Goal: Information Seeking & Learning: Compare options

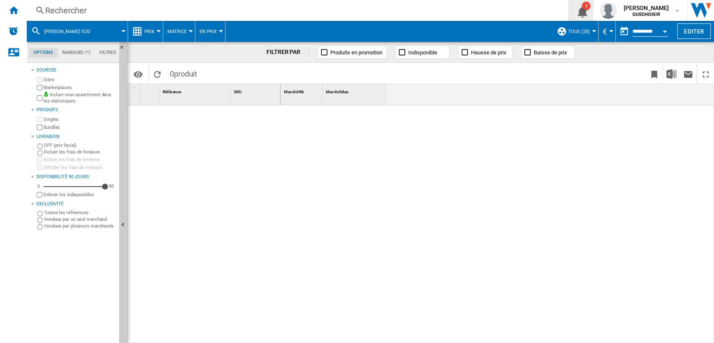
click at [590, 11] on button "1" at bounding box center [580, 10] width 23 height 21
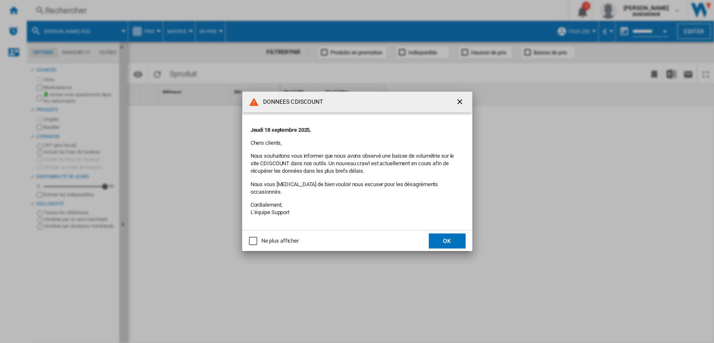
click at [448, 234] on button "OK" at bounding box center [447, 240] width 37 height 15
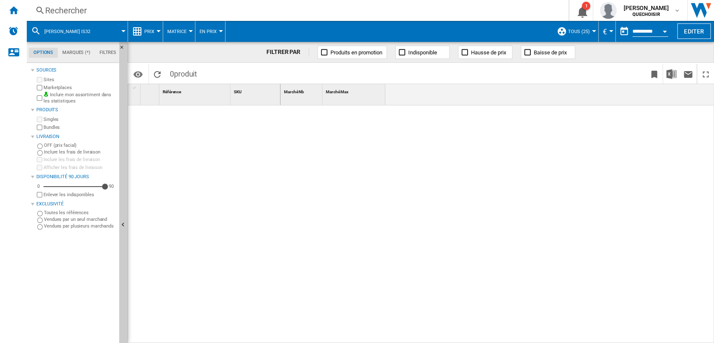
click at [576, 29] on span "TOUS (25)" at bounding box center [579, 31] width 22 height 5
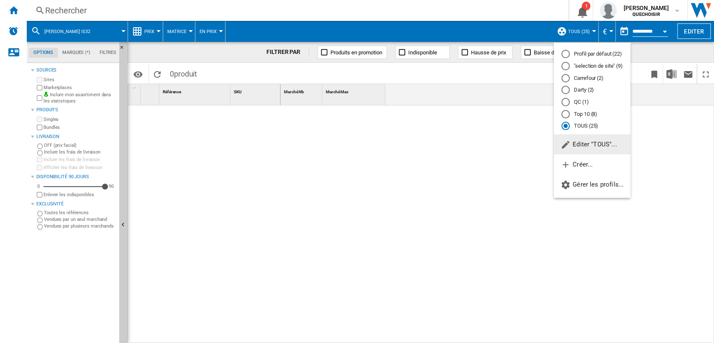
click at [586, 145] on span "Editer "TOUS"..." at bounding box center [588, 145] width 56 height 8
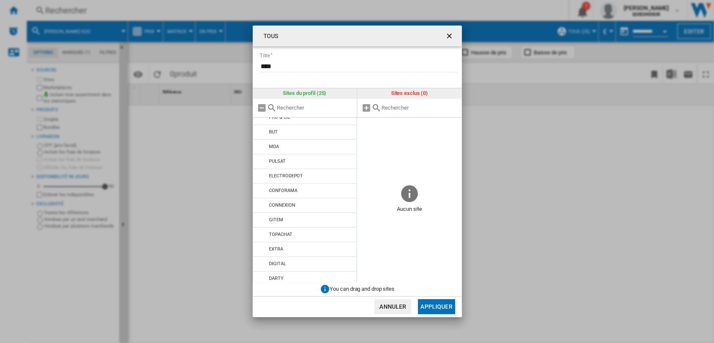
scroll to position [202, 0]
click at [448, 30] on button "button" at bounding box center [450, 36] width 17 height 17
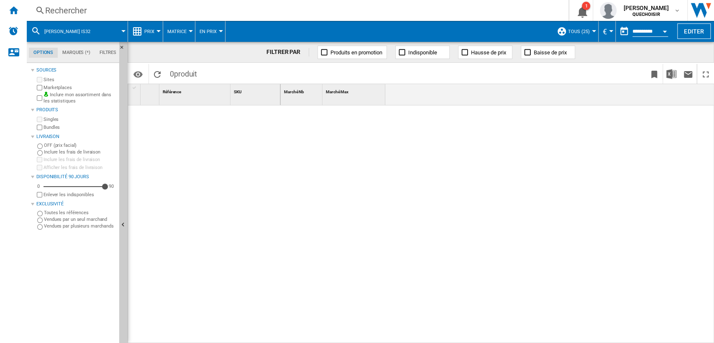
click at [167, 11] on div "Rechercher" at bounding box center [295, 11] width 501 height 12
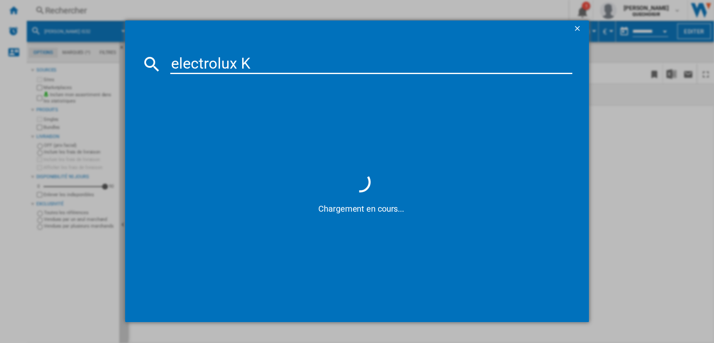
type input "electrolux KM"
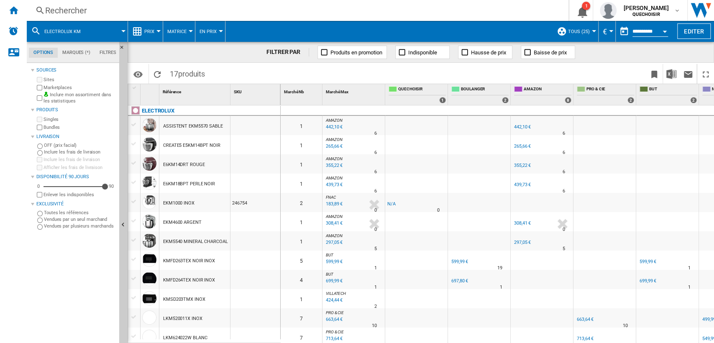
click at [178, 34] on button "Matrice" at bounding box center [178, 31] width 23 height 21
click at [190, 76] on button "Classement" at bounding box center [187, 72] width 48 height 20
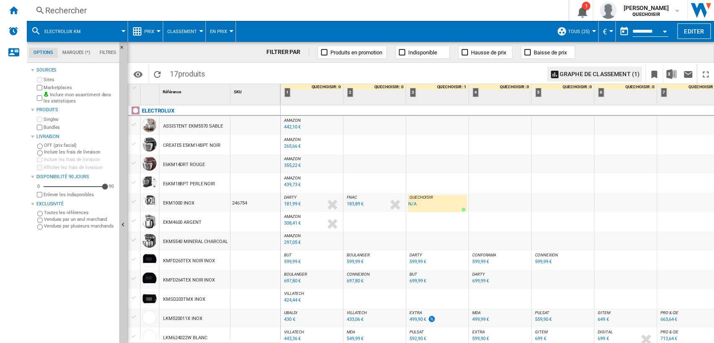
click at [155, 13] on div "Rechercher" at bounding box center [295, 11] width 501 height 12
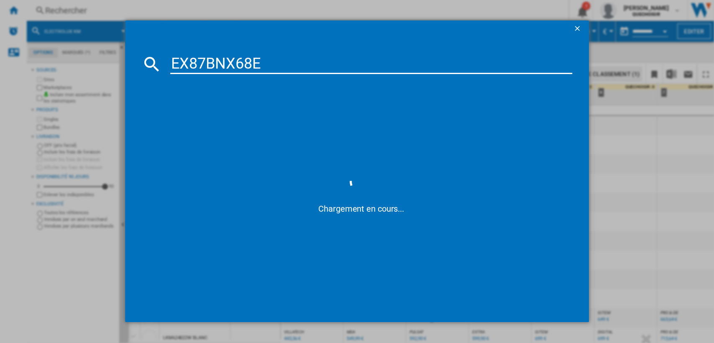
drag, startPoint x: 207, startPoint y: 62, endPoint x: 200, endPoint y: 61, distance: 7.6
click at [200, 61] on input "EX87BNX68E" at bounding box center [371, 64] width 402 height 20
drag, startPoint x: 255, startPoint y: 66, endPoint x: 251, endPoint y: 65, distance: 4.4
click at [251, 65] on input "EX8 BNX68E" at bounding box center [371, 64] width 402 height 20
click at [191, 63] on input "EX8 BNX68" at bounding box center [371, 64] width 402 height 20
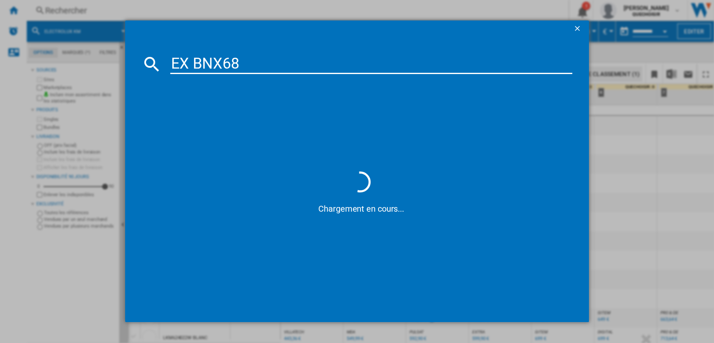
drag, startPoint x: 219, startPoint y: 64, endPoint x: 302, endPoint y: 65, distance: 83.2
click at [301, 65] on input "EX BNX68" at bounding box center [371, 64] width 402 height 20
type input "EX BNX"
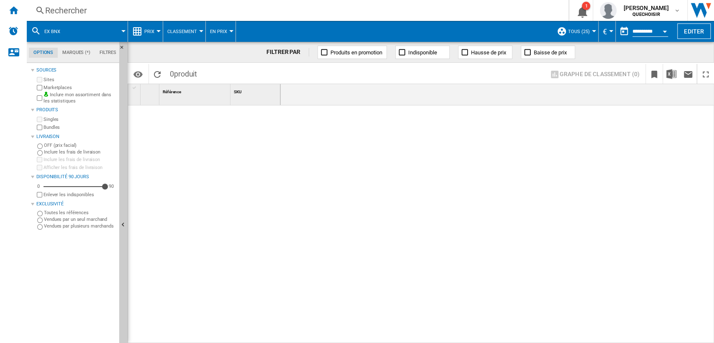
click at [111, 9] on div "Rechercher" at bounding box center [295, 11] width 501 height 12
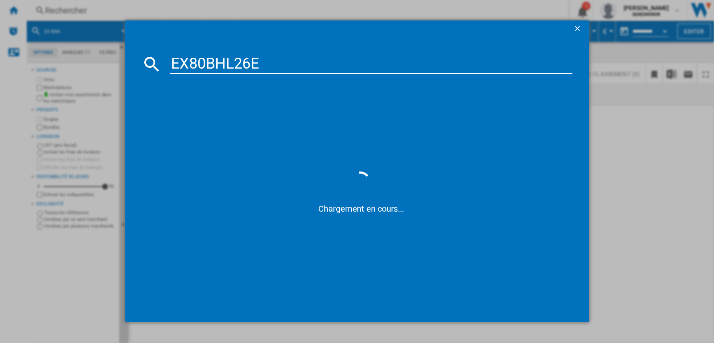
drag, startPoint x: 192, startPoint y: 61, endPoint x: 204, endPoint y: 61, distance: 11.3
click at [204, 61] on input "EX80BHL26E" at bounding box center [371, 64] width 402 height 20
drag, startPoint x: 225, startPoint y: 62, endPoint x: 346, endPoint y: 65, distance: 120.5
click at [329, 65] on input "EX BHL26E" at bounding box center [371, 64] width 402 height 20
type input "EX BHL"
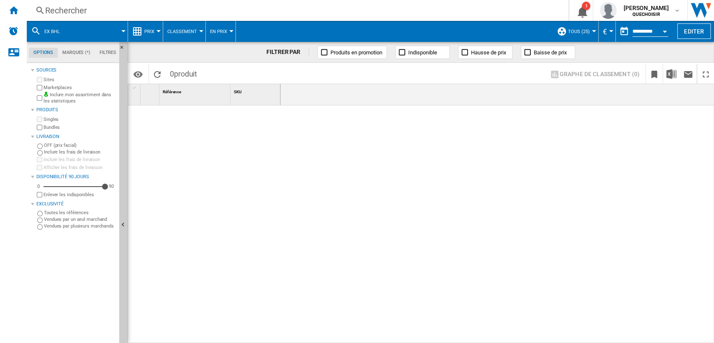
click at [134, 7] on div "Rechercher" at bounding box center [295, 11] width 501 height 12
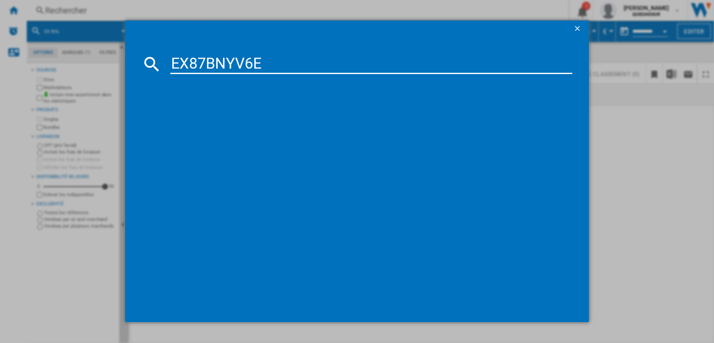
drag, startPoint x: 205, startPoint y: 61, endPoint x: 188, endPoint y: 61, distance: 17.1
click at [188, 61] on input "EX87BNYV6E" at bounding box center [371, 64] width 402 height 20
drag, startPoint x: 243, startPoint y: 62, endPoint x: 325, endPoint y: 61, distance: 82.4
click at [311, 61] on input "EX BNYV6E" at bounding box center [371, 64] width 402 height 20
type input "EX BNY"
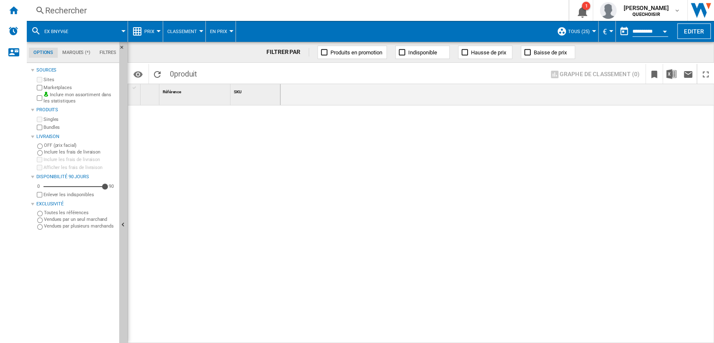
click at [133, 15] on div "Rechercher" at bounding box center [295, 11] width 501 height 12
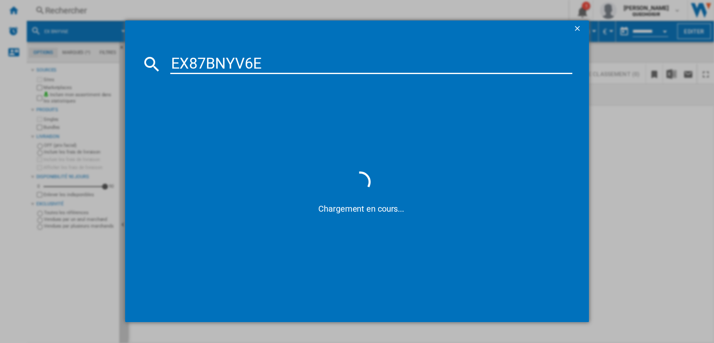
drag, startPoint x: 204, startPoint y: 65, endPoint x: 189, endPoint y: 64, distance: 15.1
click at [189, 64] on input "EX87BNYV6E" at bounding box center [371, 64] width 402 height 20
drag, startPoint x: 223, startPoint y: 64, endPoint x: 301, endPoint y: 63, distance: 78.2
click at [292, 64] on input "EX BNYV6E" at bounding box center [371, 64] width 402 height 20
type input "EX BNY"
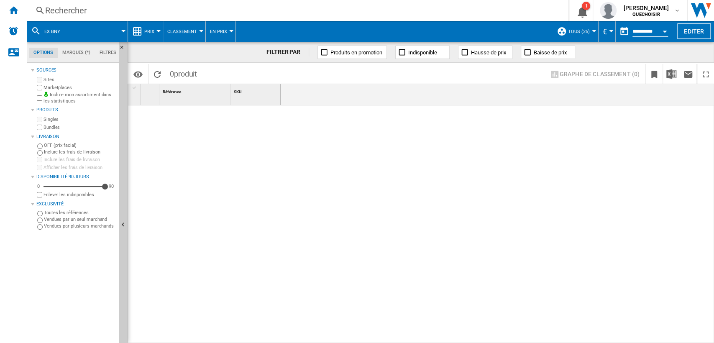
click at [130, 11] on div "Rechercher" at bounding box center [295, 11] width 501 height 12
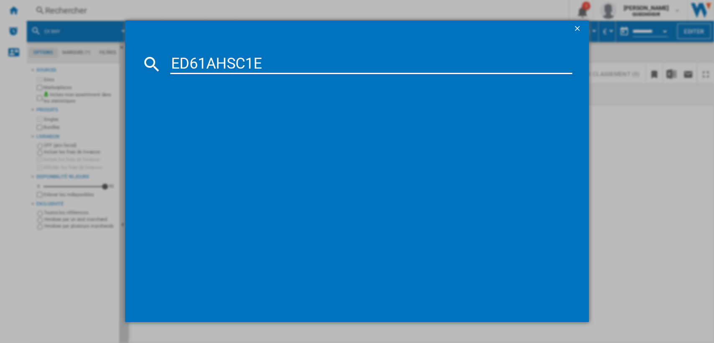
type input "ED61AHSC1"
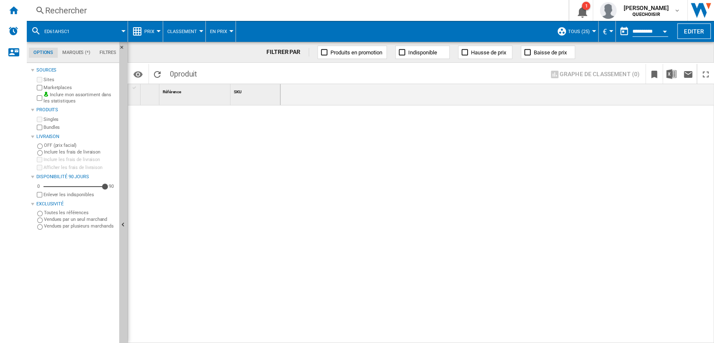
click at [177, 7] on div "Rechercher" at bounding box center [295, 11] width 501 height 12
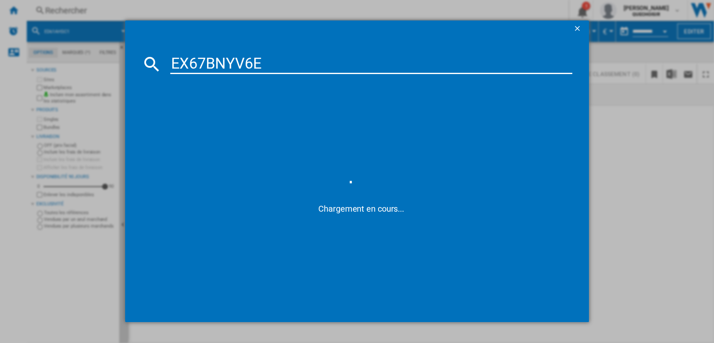
click at [202, 64] on input "EX67BNYV6E" at bounding box center [371, 64] width 402 height 20
drag, startPoint x: 202, startPoint y: 64, endPoint x: 184, endPoint y: 61, distance: 18.2
click at [184, 61] on input "EX67BNYV6E" at bounding box center [371, 64] width 402 height 20
drag, startPoint x: 225, startPoint y: 63, endPoint x: 327, endPoint y: 69, distance: 102.7
click at [321, 68] on input "EX BNYV6E" at bounding box center [371, 64] width 402 height 20
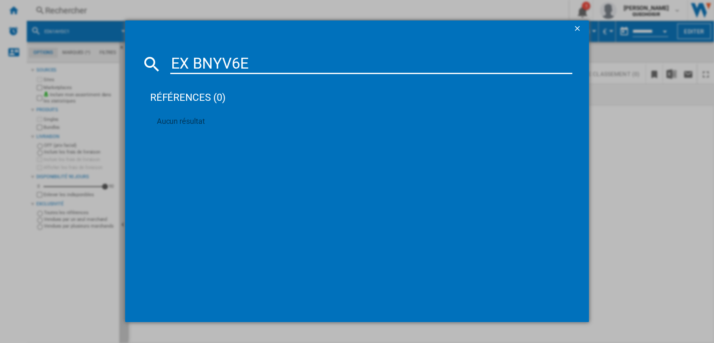
type input "EX BNY"
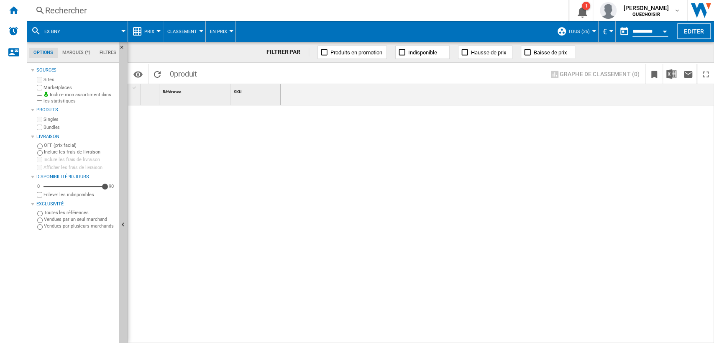
click at [202, 13] on div "Rechercher" at bounding box center [295, 11] width 501 height 12
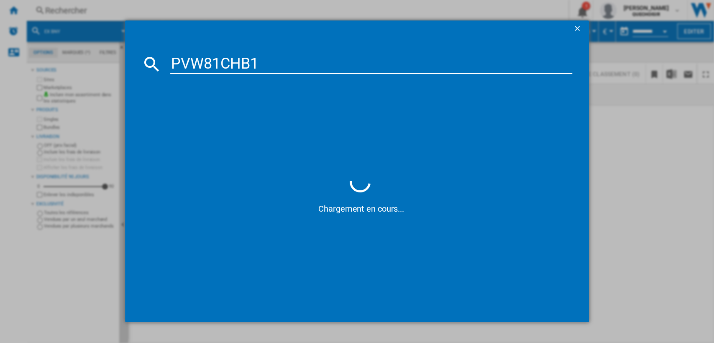
drag, startPoint x: 215, startPoint y: 61, endPoint x: 200, endPoint y: 61, distance: 15.1
click at [200, 61] on input "PVW81CHB1" at bounding box center [371, 64] width 402 height 20
type input "PVW CHB1"
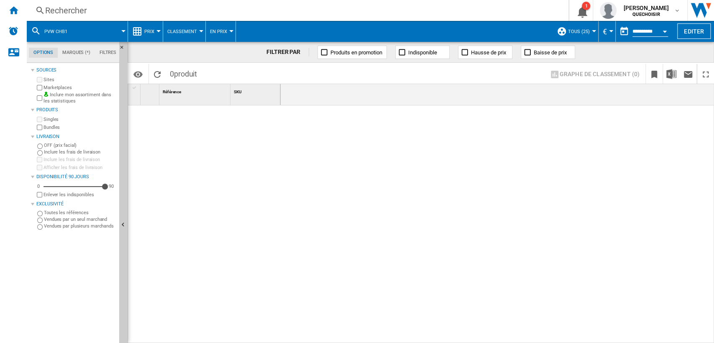
click at [136, 7] on div "Rechercher" at bounding box center [295, 11] width 501 height 12
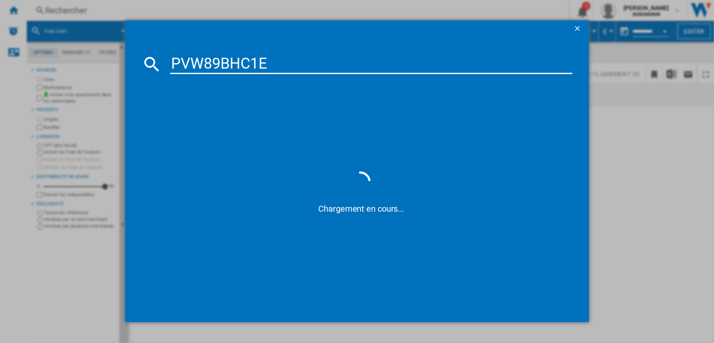
drag, startPoint x: 220, startPoint y: 62, endPoint x: 202, endPoint y: 60, distance: 18.6
click at [202, 60] on input "PVW89BHC1E" at bounding box center [371, 64] width 402 height 20
drag, startPoint x: 247, startPoint y: 61, endPoint x: 265, endPoint y: 60, distance: 18.0
click at [264, 60] on input "PVW BHC1E" at bounding box center [371, 64] width 402 height 20
type input "PVW BHC1"
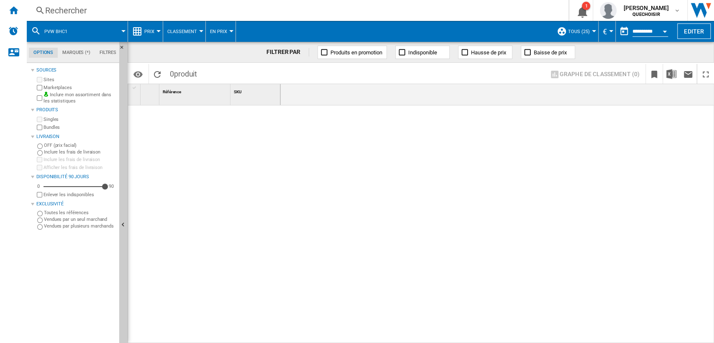
click at [187, 11] on div "Rechercher" at bounding box center [295, 11] width 501 height 12
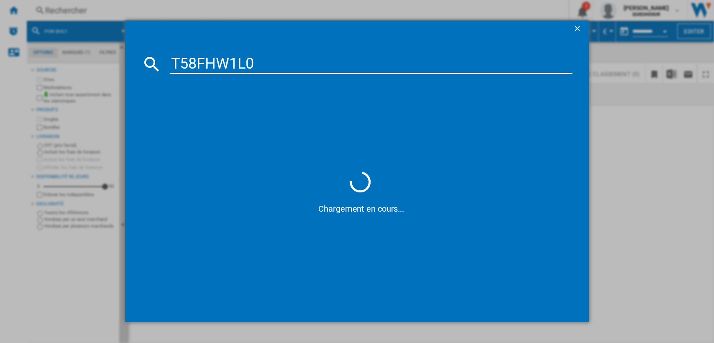
drag, startPoint x: 182, startPoint y: 59, endPoint x: 194, endPoint y: 60, distance: 12.6
click at [194, 60] on input "T58FHW1L0" at bounding box center [371, 64] width 402 height 20
drag, startPoint x: 204, startPoint y: 61, endPoint x: 288, endPoint y: 64, distance: 84.1
click at [288, 64] on input "T FHW1L0" at bounding box center [371, 64] width 402 height 20
click at [174, 61] on input "T FH" at bounding box center [371, 64] width 402 height 20
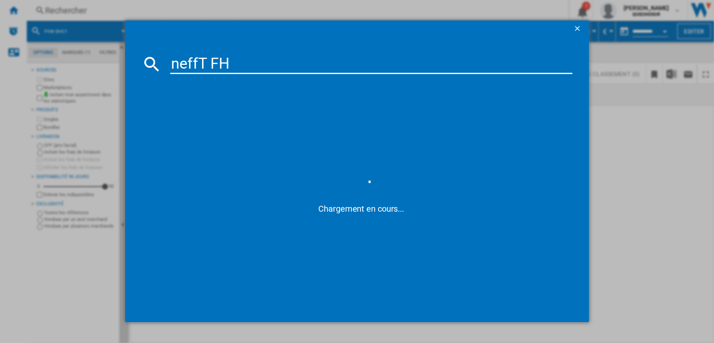
type input "[PERSON_NAME] T FH"
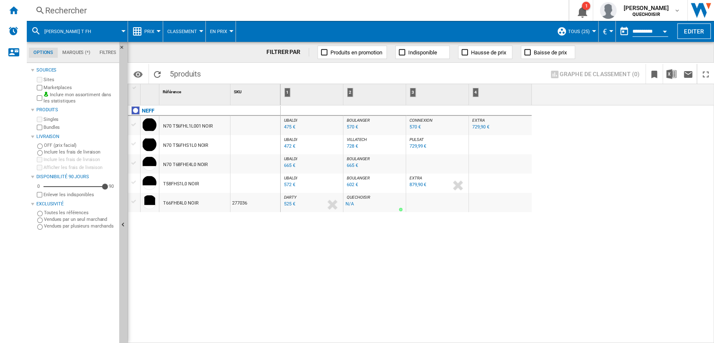
click at [212, 301] on div "[PERSON_NAME] N70 T56FHL1L001 NOIR N70 T56FHS1L0 NOIR N70 T68FHE4L0 NOIR T58FHS…" at bounding box center [204, 222] width 153 height 234
click at [17, 17] on div "Accueil" at bounding box center [13, 10] width 27 height 21
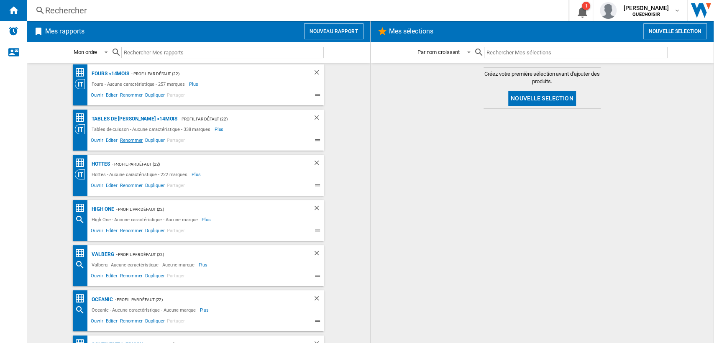
scroll to position [232, 0]
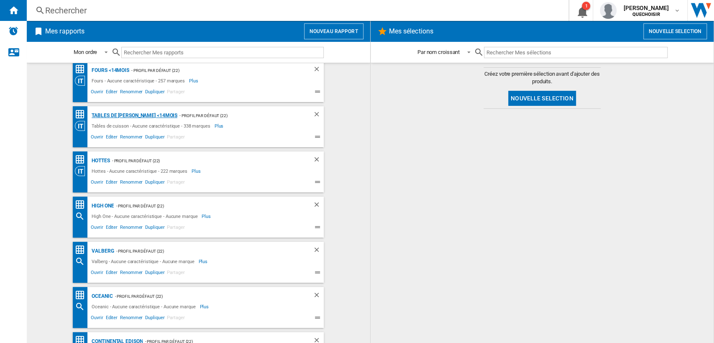
click at [118, 116] on div "Tables de [PERSON_NAME] <14mois" at bounding box center [134, 115] width 88 height 10
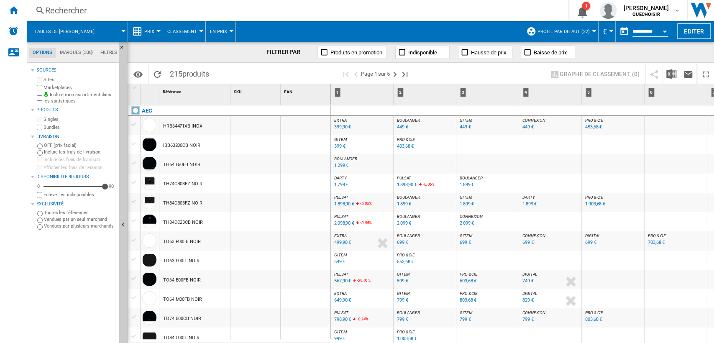
click at [91, 53] on md-tab-item "Marques (338)" at bounding box center [76, 53] width 41 height 10
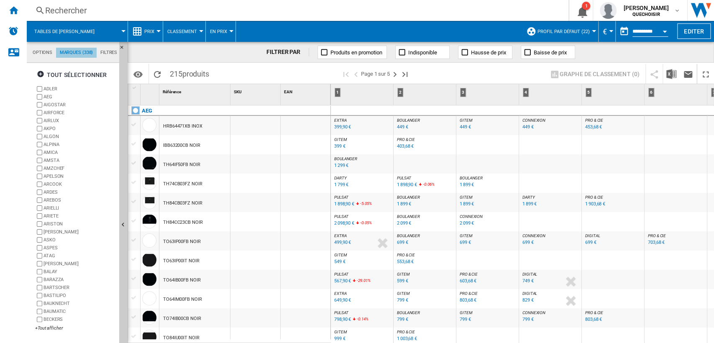
scroll to position [32, 0]
click at [86, 72] on div "tout sélectionner" at bounding box center [72, 74] width 70 height 15
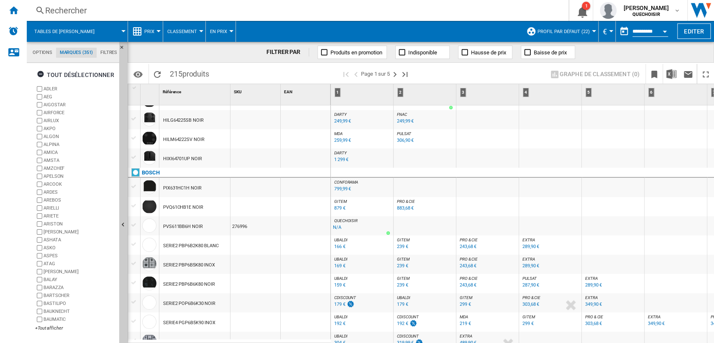
click at [112, 47] on md-tabs-canvas "Options Marques (351) Filtres Options Marques (351) Filtres" at bounding box center [77, 52] width 100 height 21
click at [341, 114] on span "DARTY" at bounding box center [340, 114] width 13 height 5
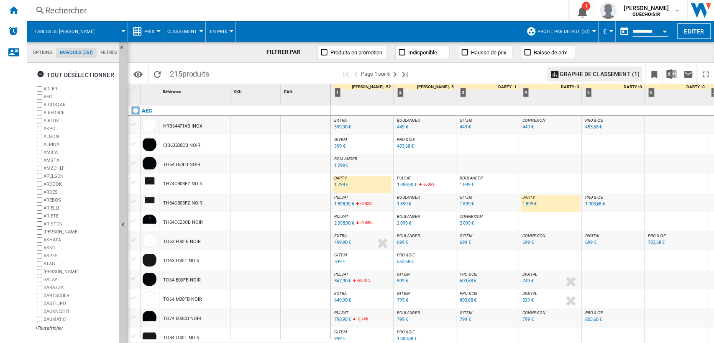
click at [404, 197] on span "BOULANGER" at bounding box center [408, 197] width 23 height 5
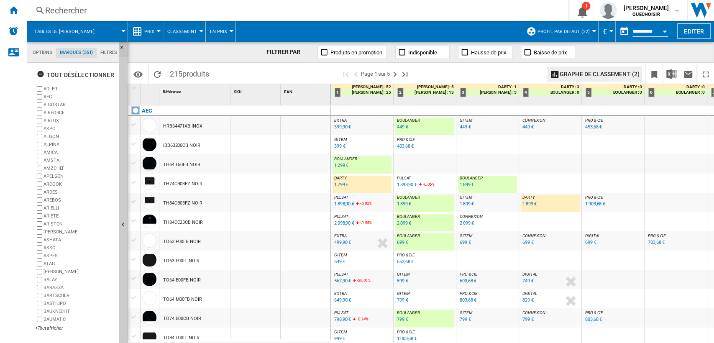
click at [120, 46] on ng-md-icon "Masquer" at bounding box center [124, 50] width 10 height 10
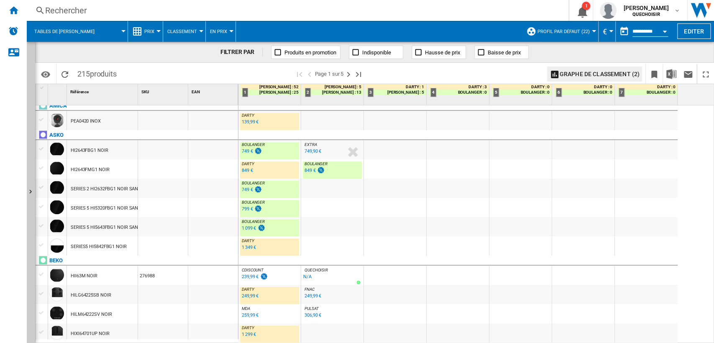
click at [245, 169] on div "849 €" at bounding box center [247, 170] width 11 height 5
click at [315, 172] on div "849 €" at bounding box center [309, 170] width 11 height 5
click at [28, 58] on button "Afficher" at bounding box center [31, 192] width 8 height 301
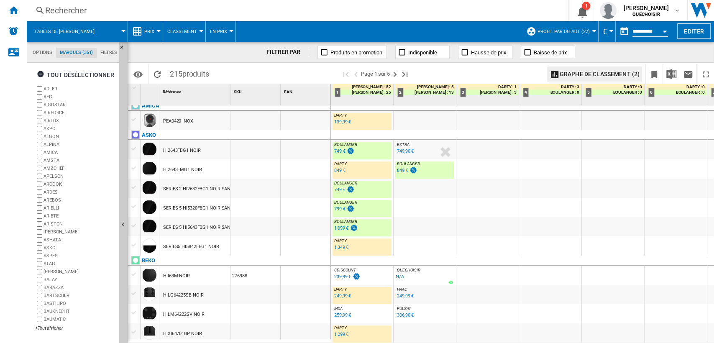
click at [40, 49] on md-tab-item "Options" at bounding box center [42, 53] width 27 height 10
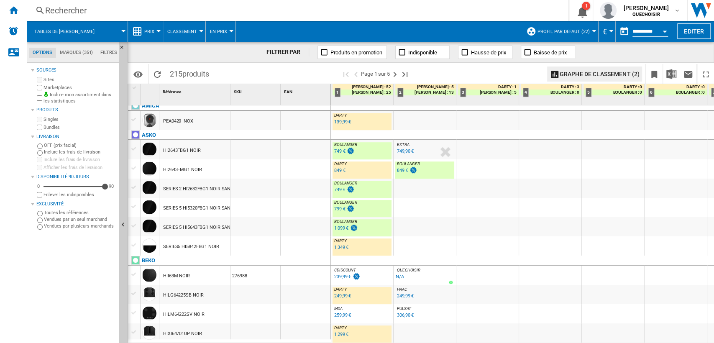
click at [187, 166] on div "HI2643FMG1 NOIR" at bounding box center [182, 169] width 39 height 19
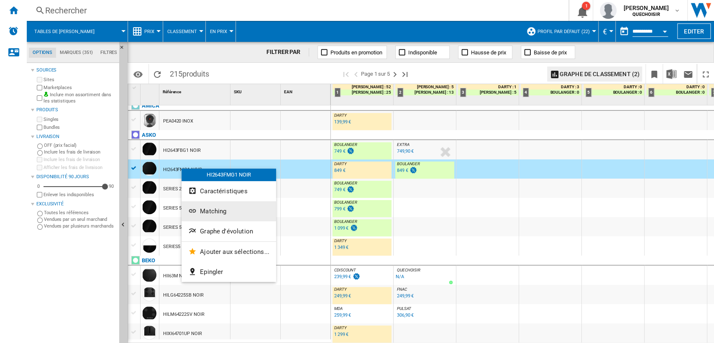
click at [215, 214] on span "Matching" at bounding box center [213, 211] width 26 height 8
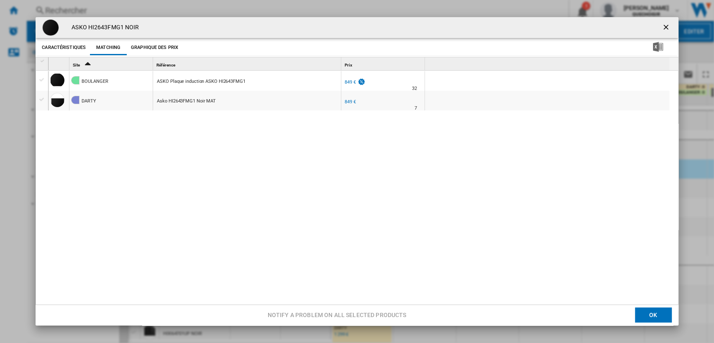
click at [351, 102] on div "849 €" at bounding box center [350, 101] width 11 height 5
click at [41, 98] on div "Product popup" at bounding box center [42, 100] width 9 height 8
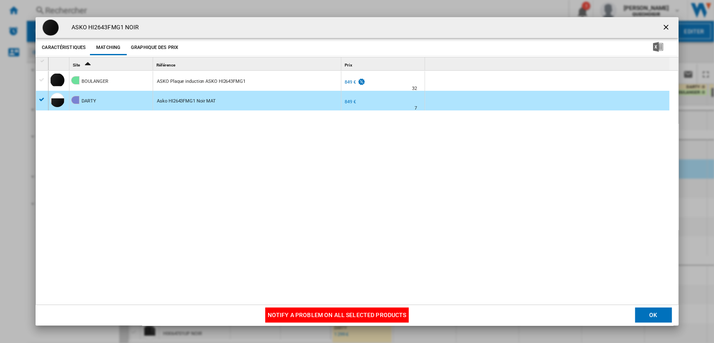
click at [300, 311] on button "Notify a problem on all selected products" at bounding box center [337, 315] width 144 height 15
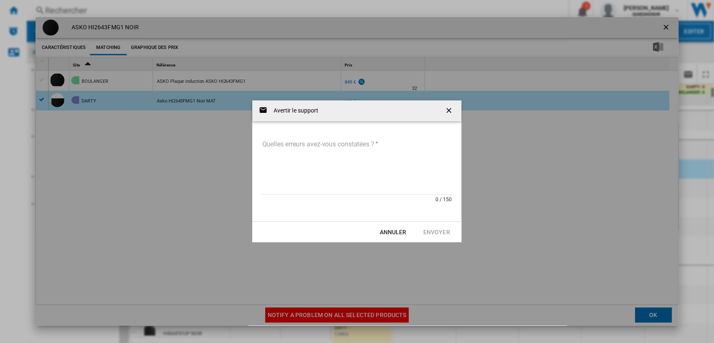
click at [296, 161] on textarea "Quelles erreurs avez-vous constatées ?" at bounding box center [356, 166] width 191 height 56
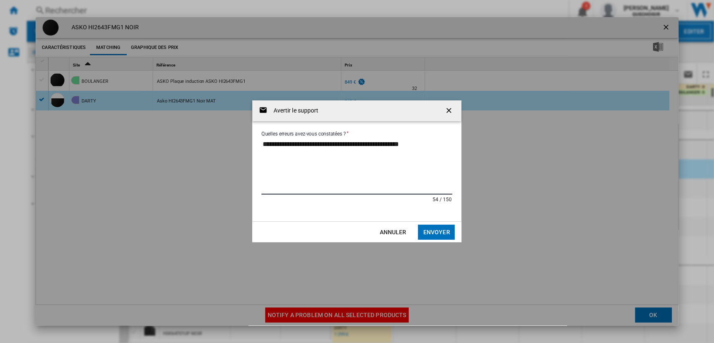
type textarea "**********"
click at [428, 234] on button "Envoyer" at bounding box center [436, 232] width 37 height 15
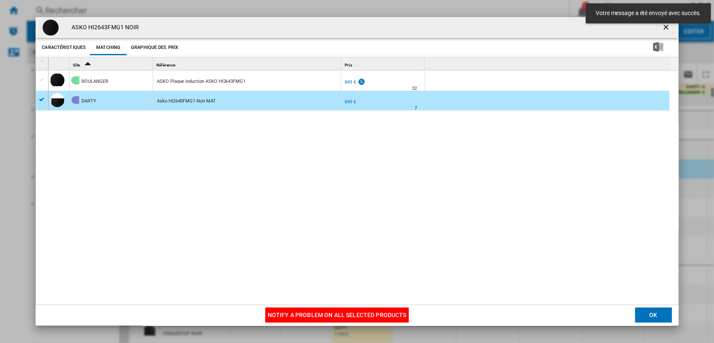
click at [663, 28] on ng-md-icon "getI18NText('BUTTONS.CLOSE_DIALOG')" at bounding box center [667, 28] width 10 height 10
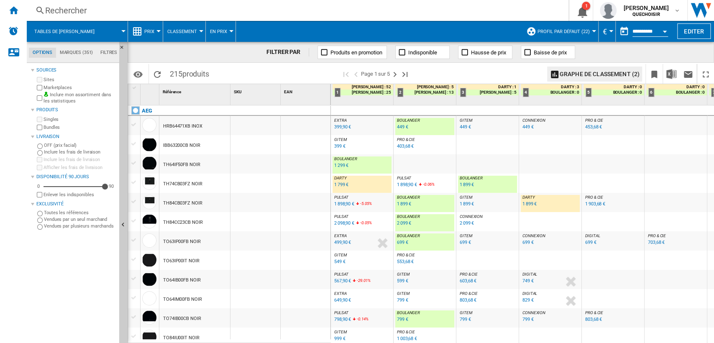
click at [404, 225] on div "2 099 €" at bounding box center [404, 222] width 14 height 5
click at [317, 35] on span at bounding box center [379, 31] width 286 height 21
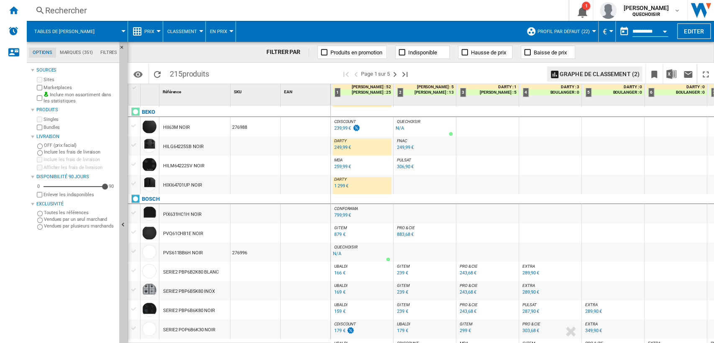
scroll to position [381, 0]
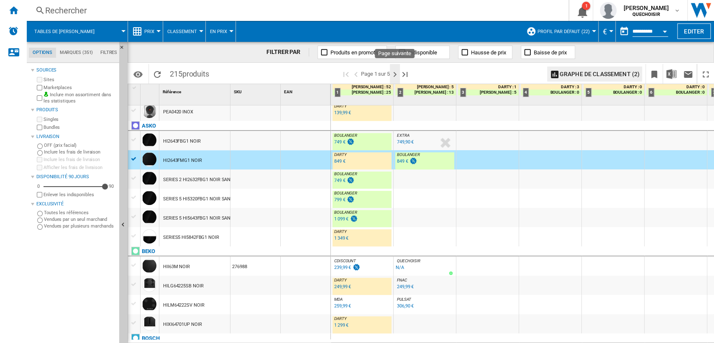
click at [397, 75] on ng-md-icon "Page suivante" at bounding box center [395, 74] width 10 height 10
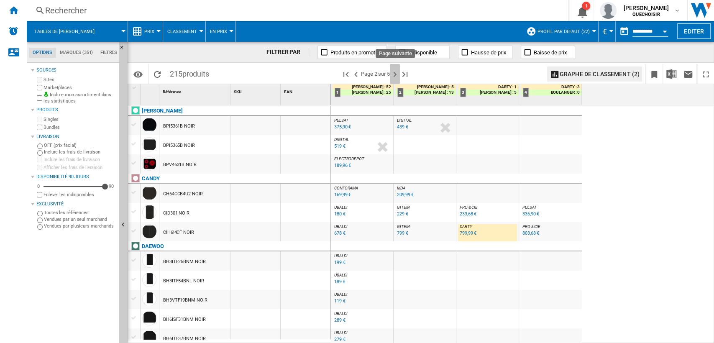
click at [396, 74] on ng-md-icon "Page suivante" at bounding box center [395, 74] width 10 height 10
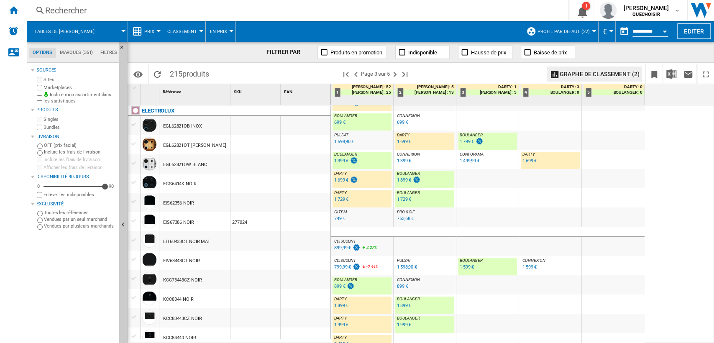
scroll to position [186, 0]
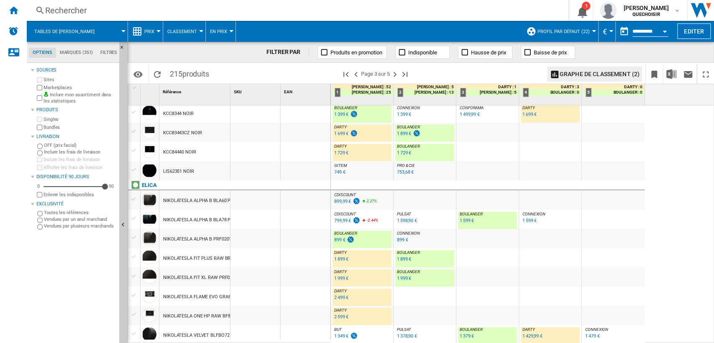
click at [672, 171] on div "GITEM : GITEM -1.0 % 299 € % N/A GITEM : GITEM PRO & CIE : PRO&CIE -1.0 % 303,6…" at bounding box center [523, 224] width 384 height 238
click at [342, 153] on div "1 729 €" at bounding box center [341, 152] width 14 height 5
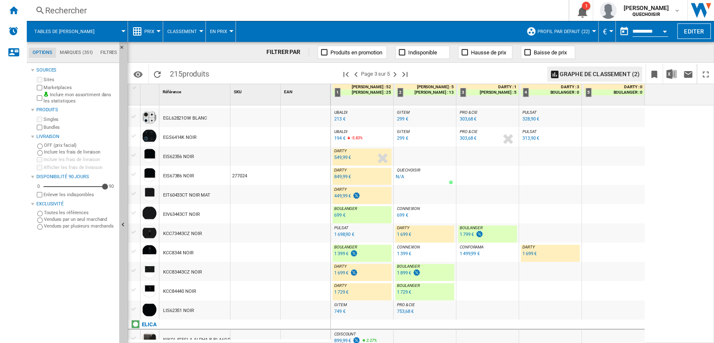
scroll to position [0, 0]
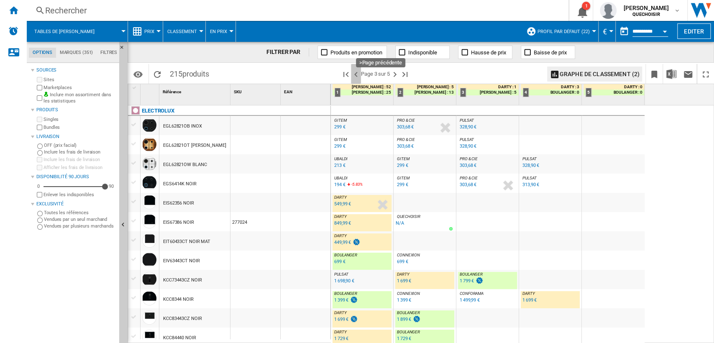
click at [351, 72] on ng-md-icon ">Page précédente" at bounding box center [356, 74] width 10 height 10
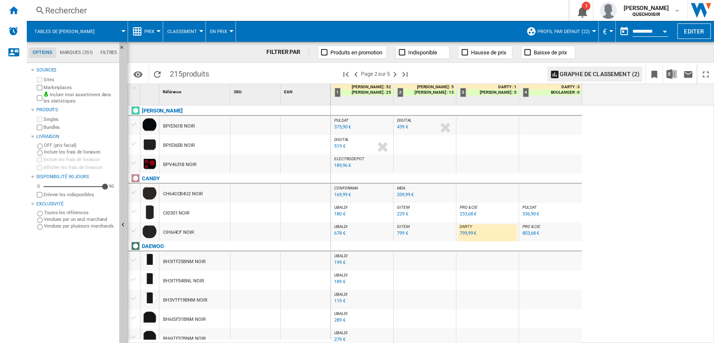
click at [108, 52] on md-tab-item "Filtres" at bounding box center [109, 53] width 24 height 10
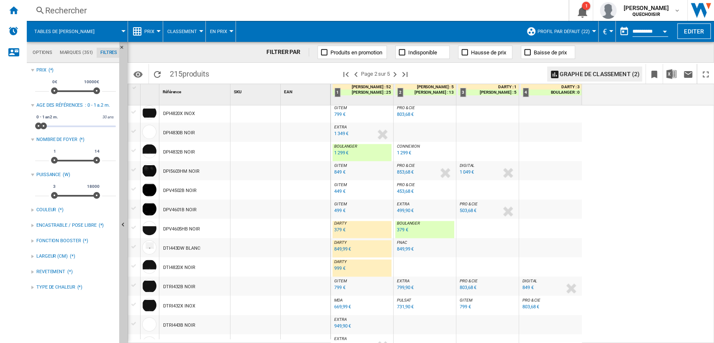
scroll to position [770, 0]
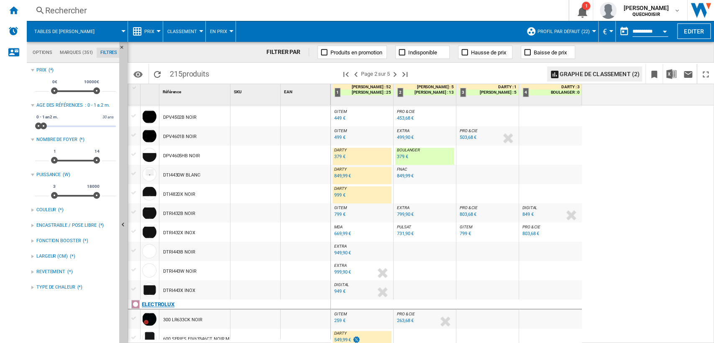
click at [159, 305] on div "ELECTROLUX" at bounding box center [158, 304] width 33 height 10
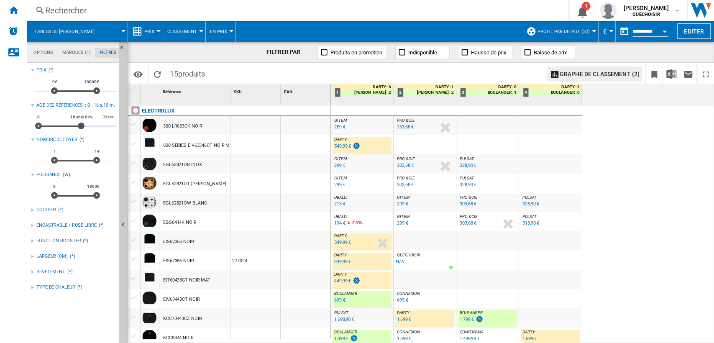
drag, startPoint x: 43, startPoint y: 125, endPoint x: 181, endPoint y: 127, distance: 138.5
click at [180, 125] on div "Options Marques (1) Filtres Options Marques (1) Filtres Sources Sites Marketpla…" at bounding box center [370, 192] width 687 height 301
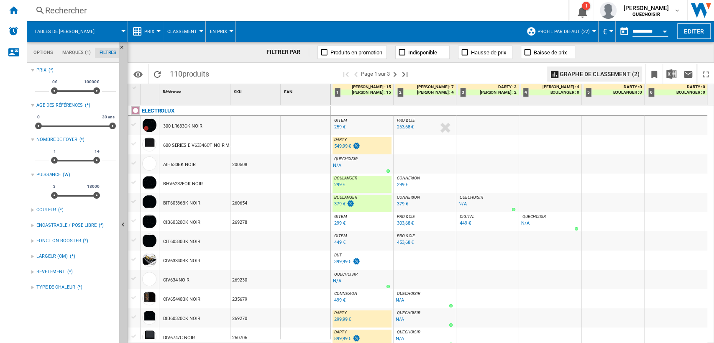
click at [188, 6] on div "Rechercher" at bounding box center [295, 11] width 501 height 12
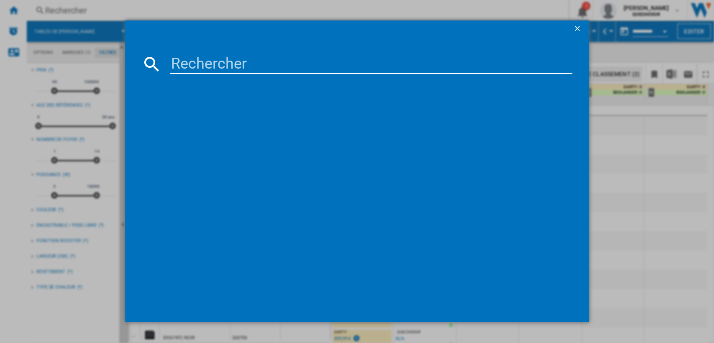
click at [236, 65] on input at bounding box center [371, 64] width 402 height 20
type input "EIT60336"
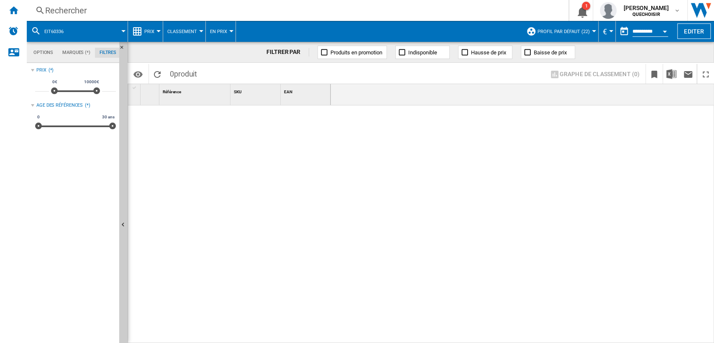
click at [179, 29] on span "Classement" at bounding box center [182, 31] width 30 height 5
click at [150, 31] on md-backdrop at bounding box center [357, 171] width 714 height 343
click at [150, 31] on span "Prix" at bounding box center [149, 31] width 10 height 5
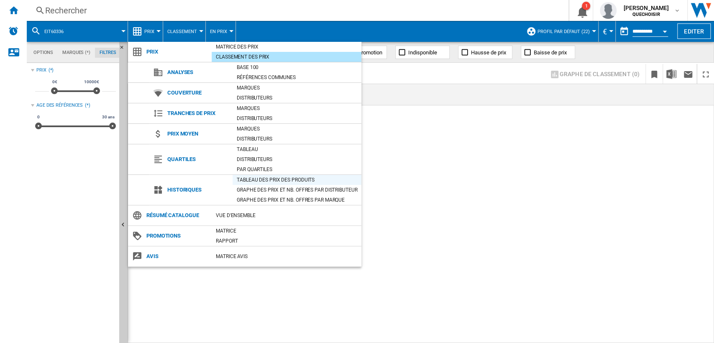
click at [265, 182] on div "Tableau des prix des produits" at bounding box center [297, 180] width 129 height 8
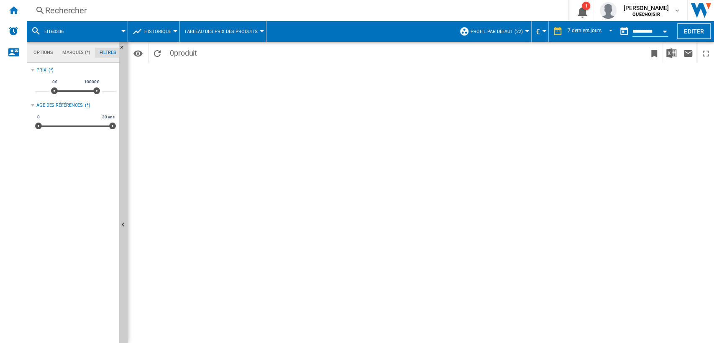
click at [503, 34] on button "Profil par défaut (22)" at bounding box center [499, 31] width 56 height 21
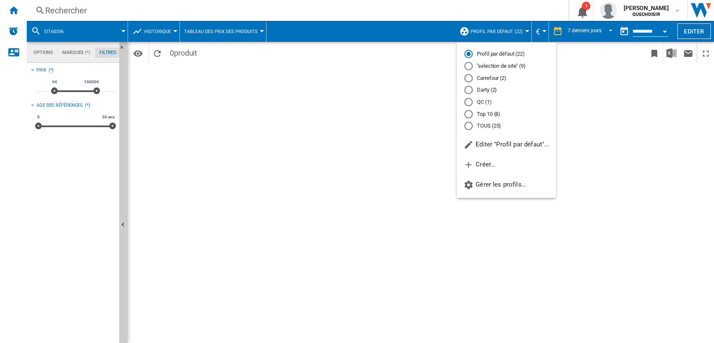
click at [592, 31] on md-backdrop at bounding box center [357, 171] width 714 height 343
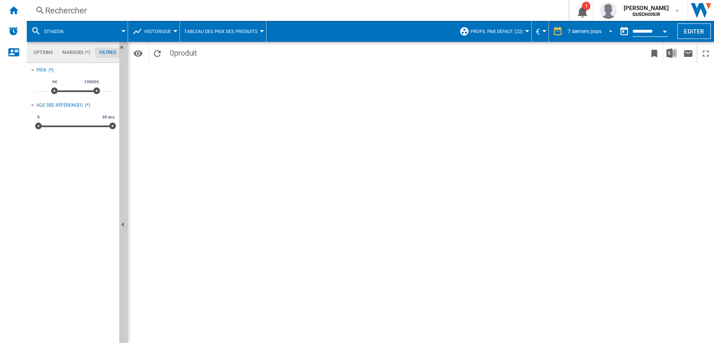
click at [606, 31] on span "REPORTS.WIZARD.STEPS.REPORT.STEPS.REPORT_OPTIONS.PERIOD: 7 derniers jours" at bounding box center [608, 31] width 10 height 8
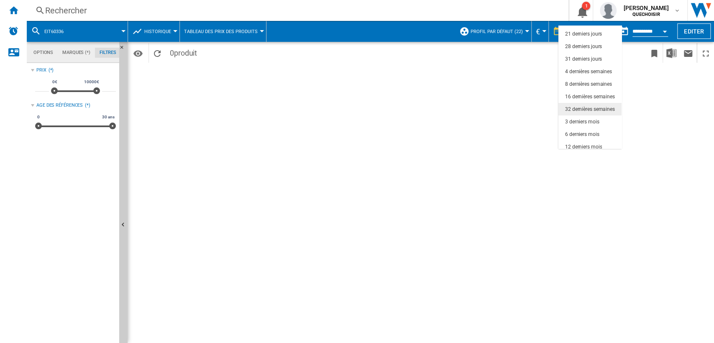
scroll to position [52, 0]
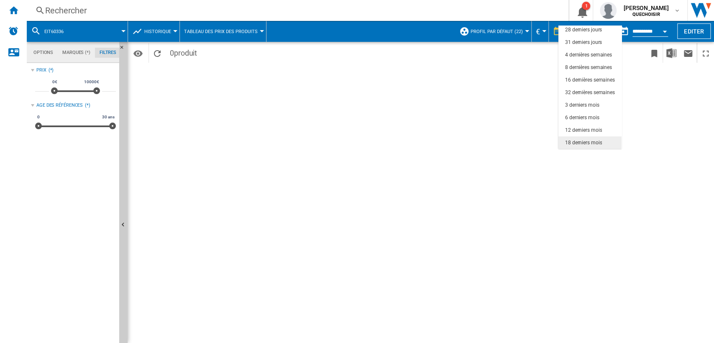
click at [582, 140] on div "18 derniers mois" at bounding box center [583, 142] width 37 height 7
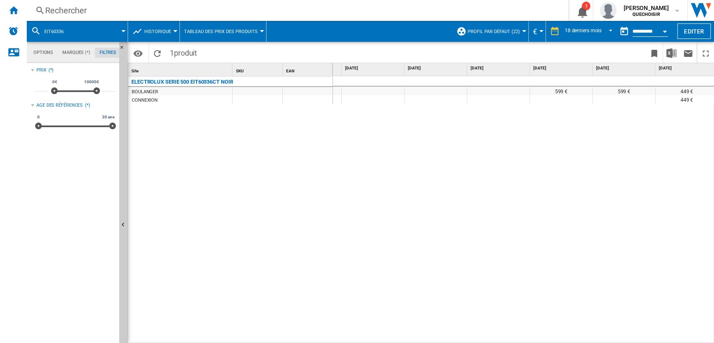
scroll to position [0, 737]
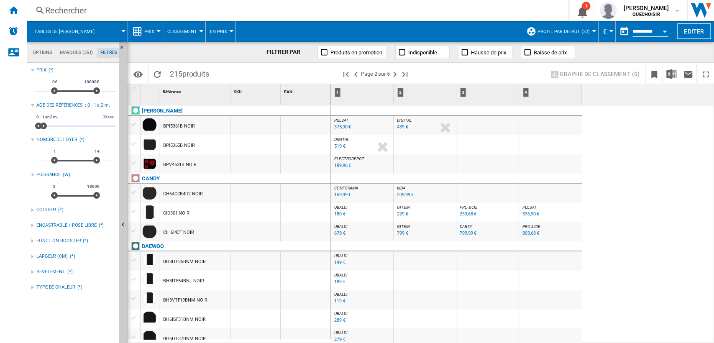
click at [341, 145] on div "519 €" at bounding box center [339, 145] width 11 height 5
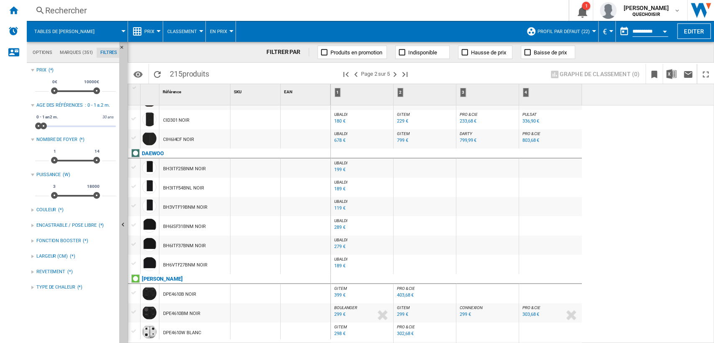
scroll to position [46, 0]
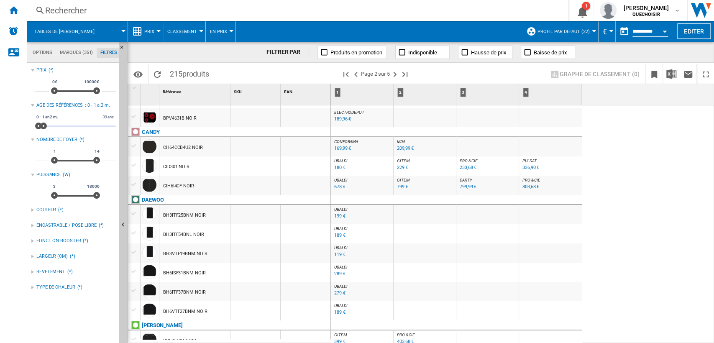
click at [467, 187] on div "799,99 €" at bounding box center [468, 186] width 17 height 5
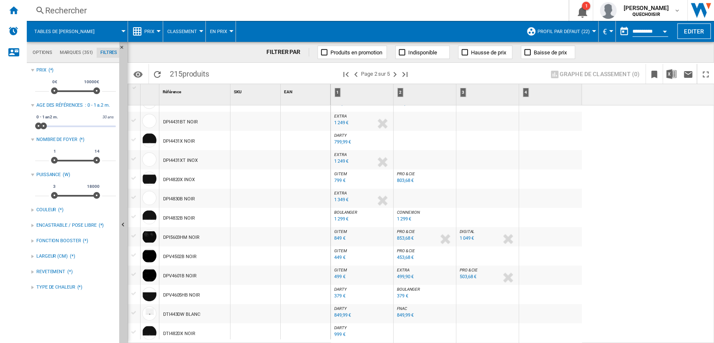
scroll to position [584, 0]
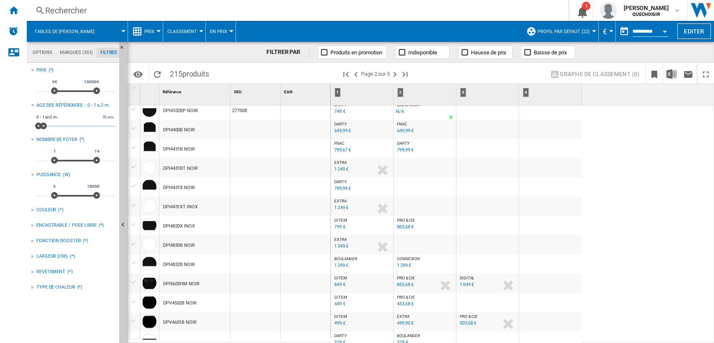
click at [343, 258] on span "BOULANGER" at bounding box center [345, 258] width 23 height 5
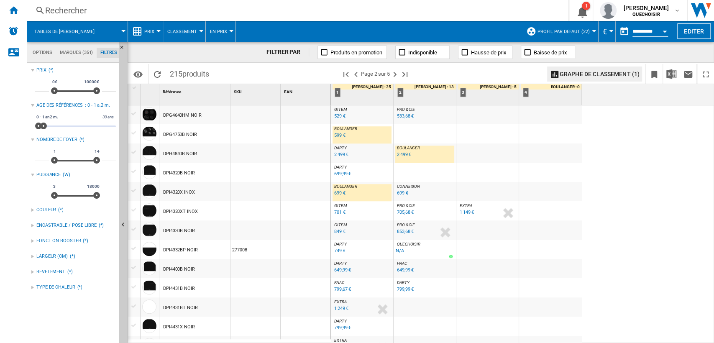
scroll to position [398, 0]
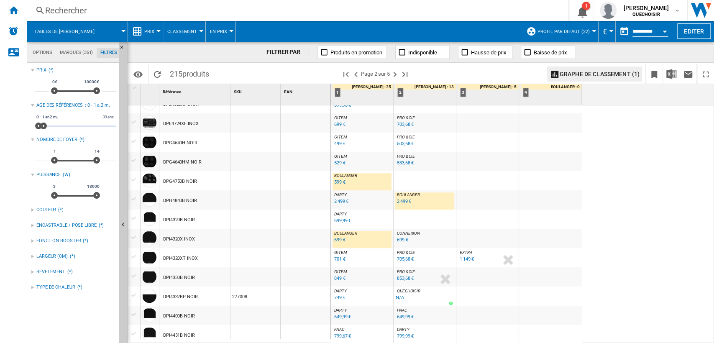
click at [340, 214] on span "DARTY" at bounding box center [340, 214] width 13 height 5
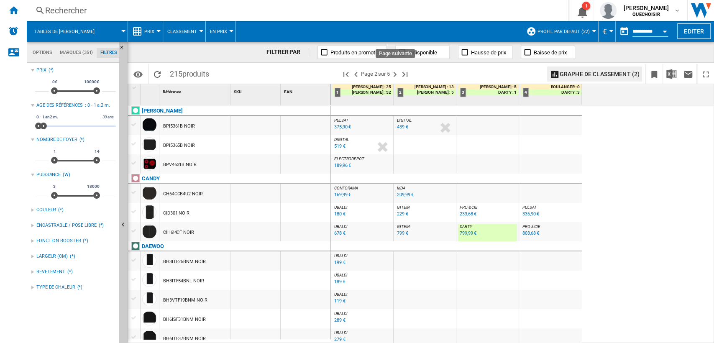
drag, startPoint x: 394, startPoint y: 72, endPoint x: 358, endPoint y: 219, distance: 151.6
click at [395, 72] on ng-md-icon "Page suivante" at bounding box center [395, 74] width 10 height 10
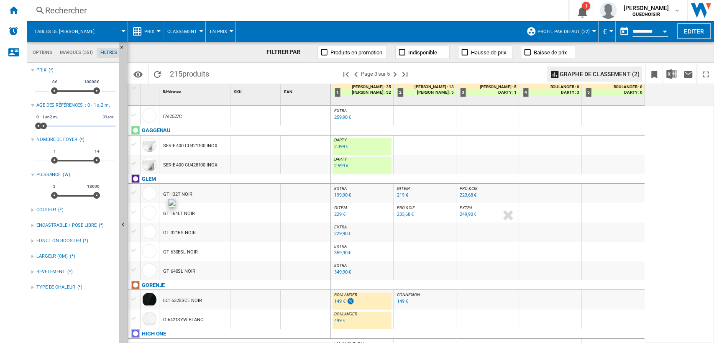
scroll to position [829, 0]
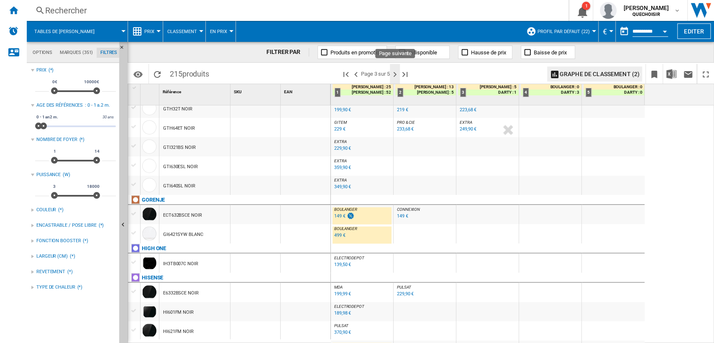
click at [395, 71] on ng-md-icon "Page suivante" at bounding box center [395, 74] width 10 height 10
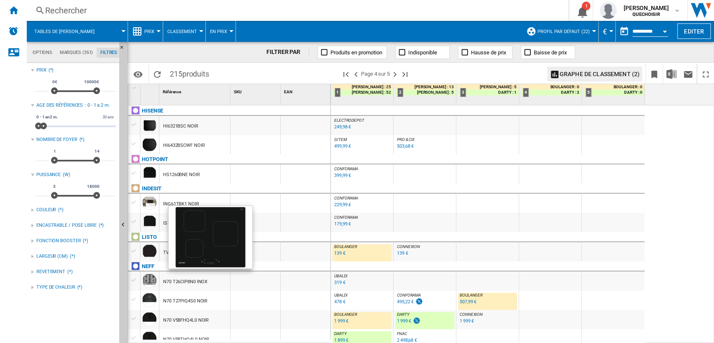
scroll to position [93, 0]
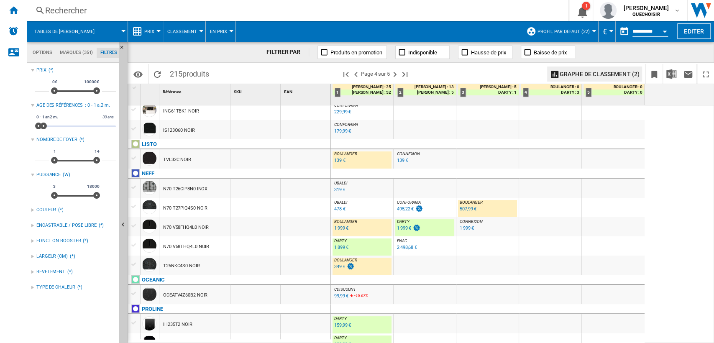
click at [402, 228] on div "1 999 €" at bounding box center [404, 227] width 14 height 5
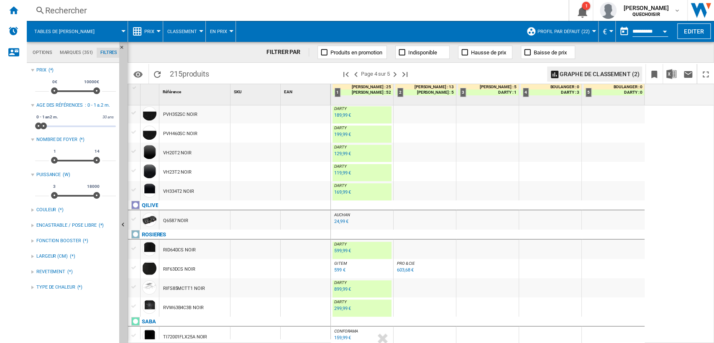
scroll to position [465, 0]
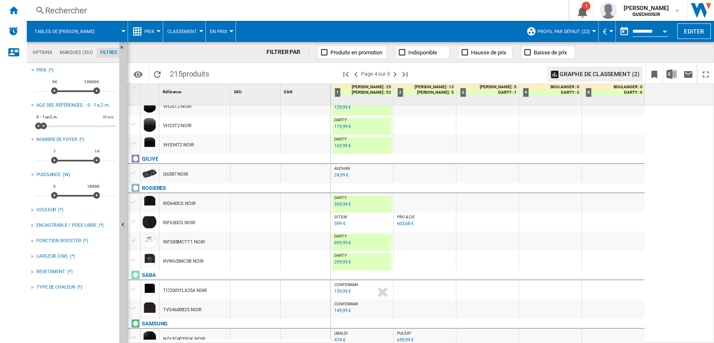
click at [344, 202] on div "599,99 €" at bounding box center [342, 204] width 17 height 5
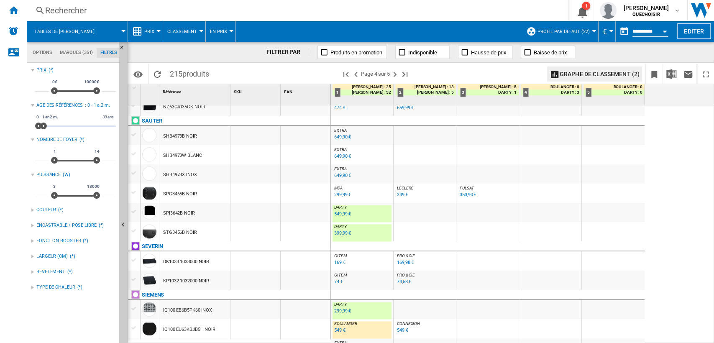
scroll to position [650, 0]
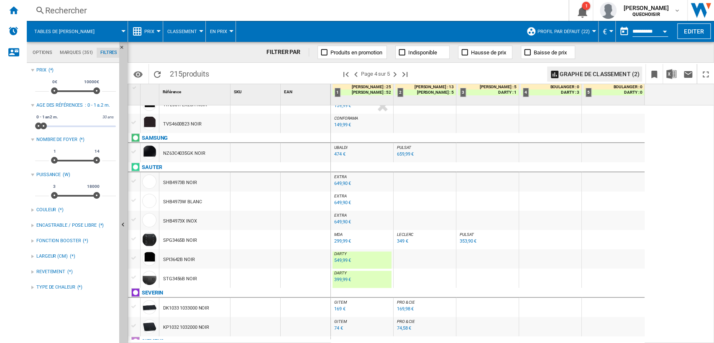
click at [345, 262] on div "549,99 €" at bounding box center [342, 260] width 17 height 5
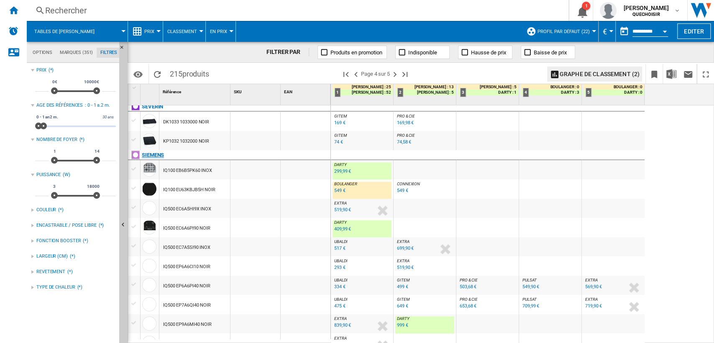
scroll to position [845, 0]
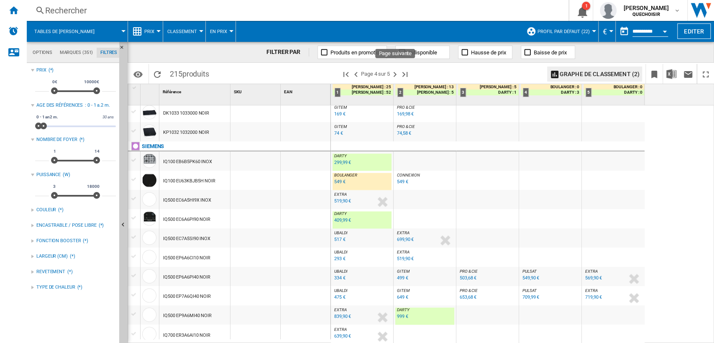
click at [393, 71] on ng-md-icon "Page suivante" at bounding box center [395, 74] width 10 height 10
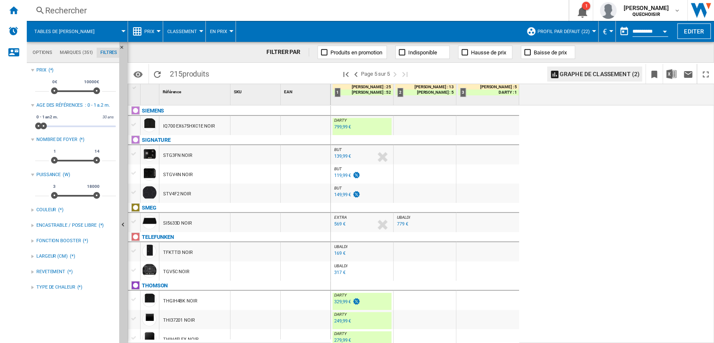
click at [340, 128] on div "799,99 €" at bounding box center [342, 126] width 17 height 5
click at [191, 125] on div "IQ700 EX675HXC1E NOIR" at bounding box center [189, 126] width 52 height 19
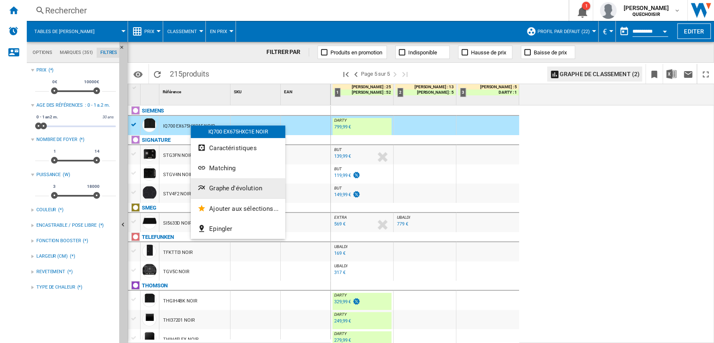
click at [225, 186] on span "Graphe d'évolution" at bounding box center [235, 188] width 53 height 8
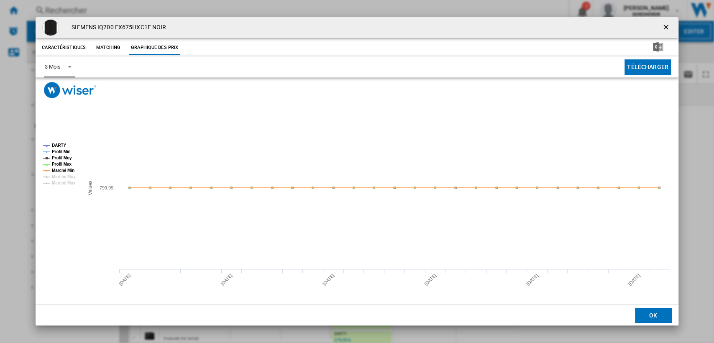
click at [64, 69] on span "Product popup" at bounding box center [67, 66] width 10 height 8
click at [67, 95] on md-option "6 Mois" at bounding box center [66, 87] width 57 height 20
click at [665, 28] on ng-md-icon "getI18NText('BUTTONS.CLOSE_DIALOG')" at bounding box center [667, 28] width 10 height 10
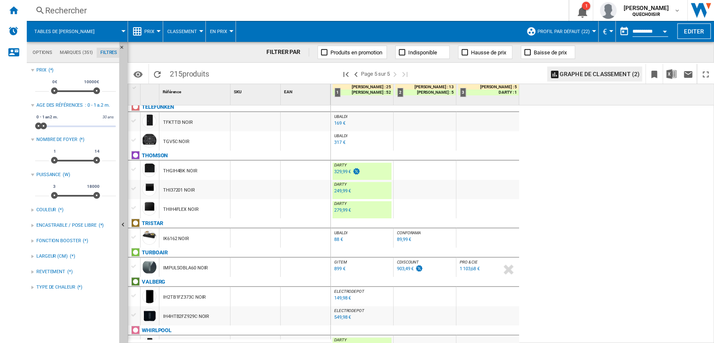
scroll to position [141, 0]
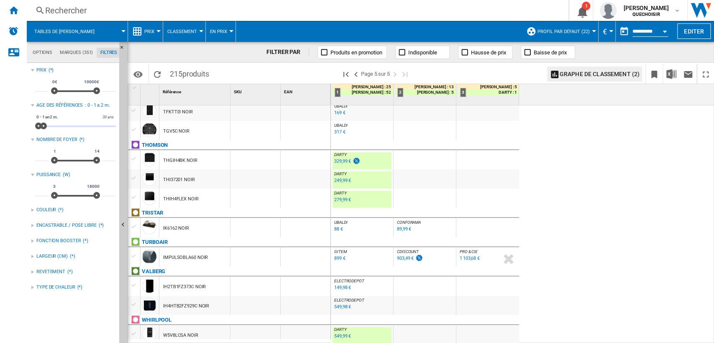
click at [337, 307] on div "549,98 €" at bounding box center [342, 306] width 17 height 5
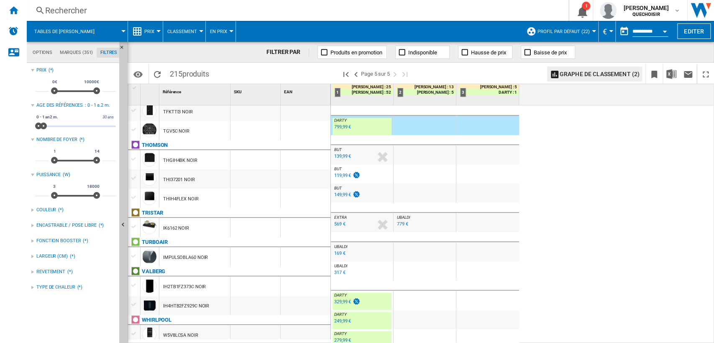
scroll to position [0, 0]
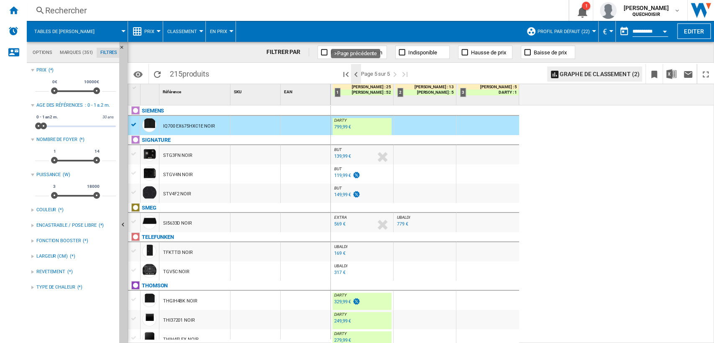
click at [358, 74] on ng-md-icon ">Page précédente" at bounding box center [356, 74] width 10 height 10
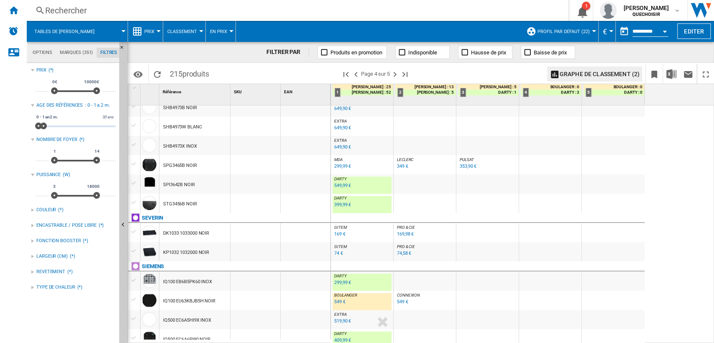
scroll to position [772, 0]
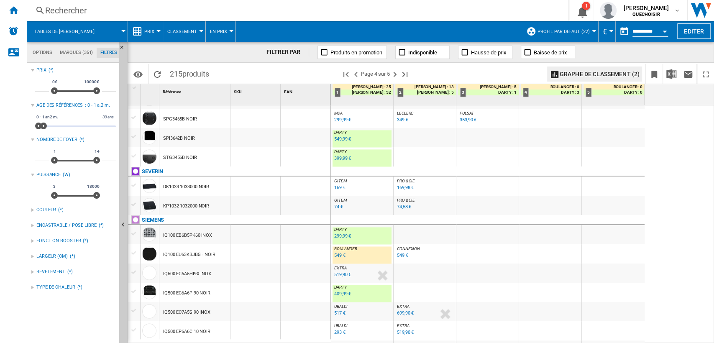
click at [338, 255] on div "549 €" at bounding box center [339, 255] width 11 height 5
